Goal: Transaction & Acquisition: Purchase product/service

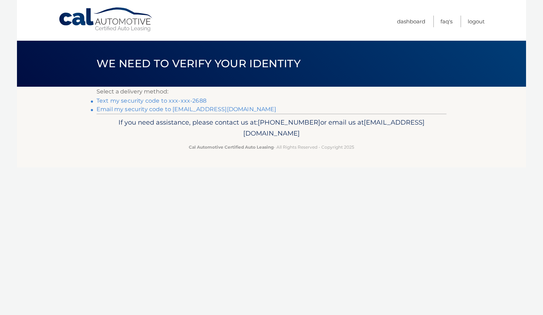
click at [156, 101] on link "Text my security code to xxx-xxx-2688" at bounding box center [152, 100] width 110 height 7
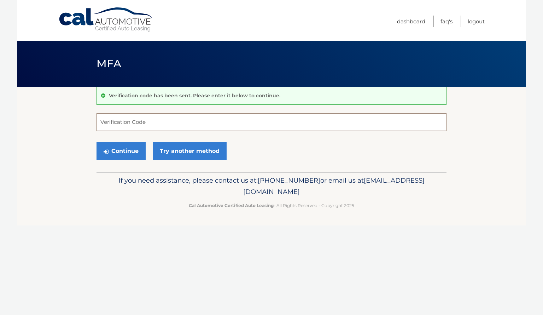
click at [167, 123] on input "Verification Code" at bounding box center [272, 122] width 350 height 18
type input "900360"
click at [127, 150] on button "Continue" at bounding box center [121, 151] width 49 height 18
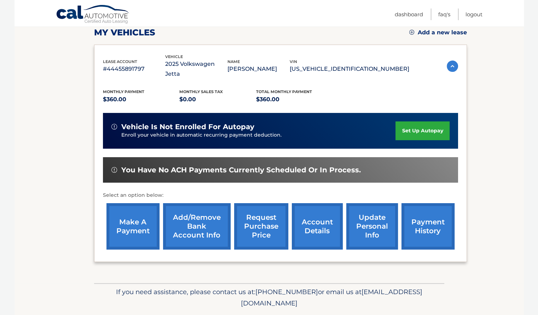
scroll to position [106, 0]
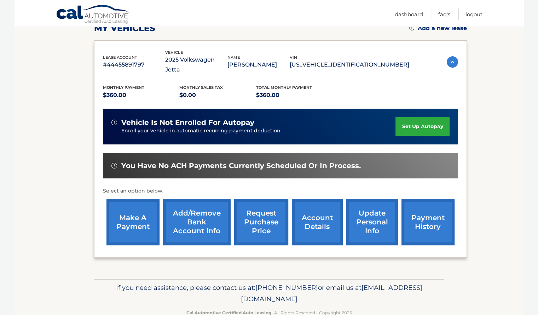
click at [146, 201] on link "make a payment" at bounding box center [132, 222] width 53 height 46
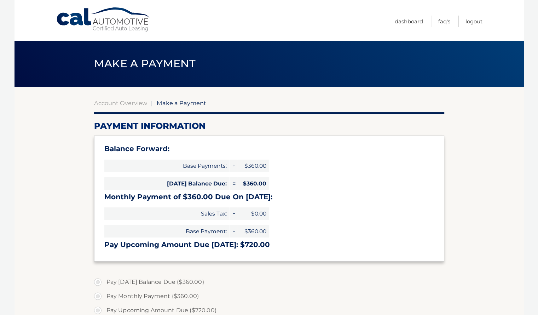
select select "NmI1N2ZmYjMtNjNjMC00ZDE4LWI3ZTItMzY5Njg0MDY0NmVi"
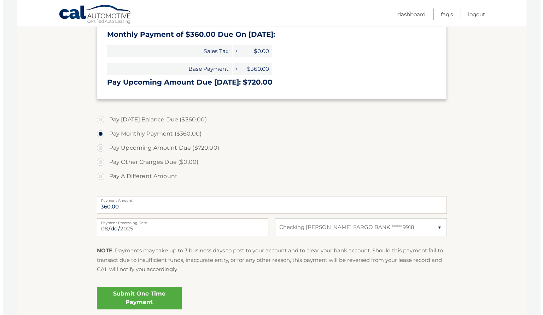
scroll to position [177, 0]
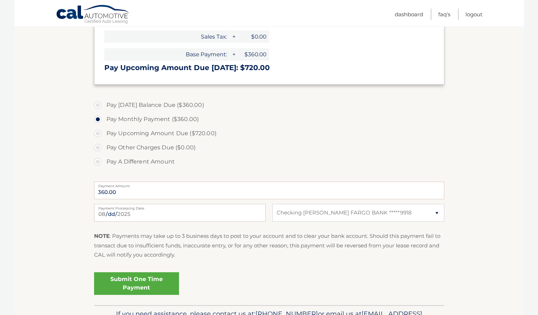
click at [140, 282] on link "Submit One Time Payment" at bounding box center [136, 283] width 85 height 23
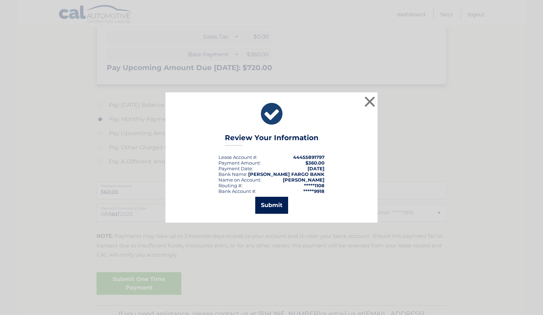
click at [265, 205] on button "Submit" at bounding box center [271, 205] width 33 height 17
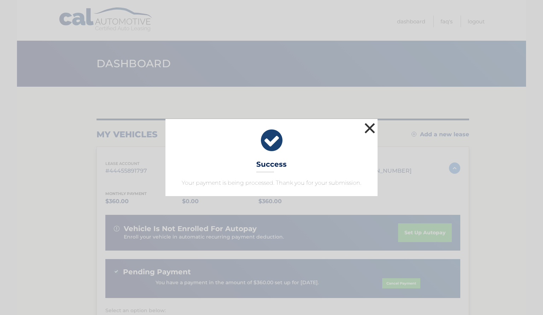
click at [372, 128] on button "×" at bounding box center [370, 128] width 14 height 14
